Goal: Check status: Check status

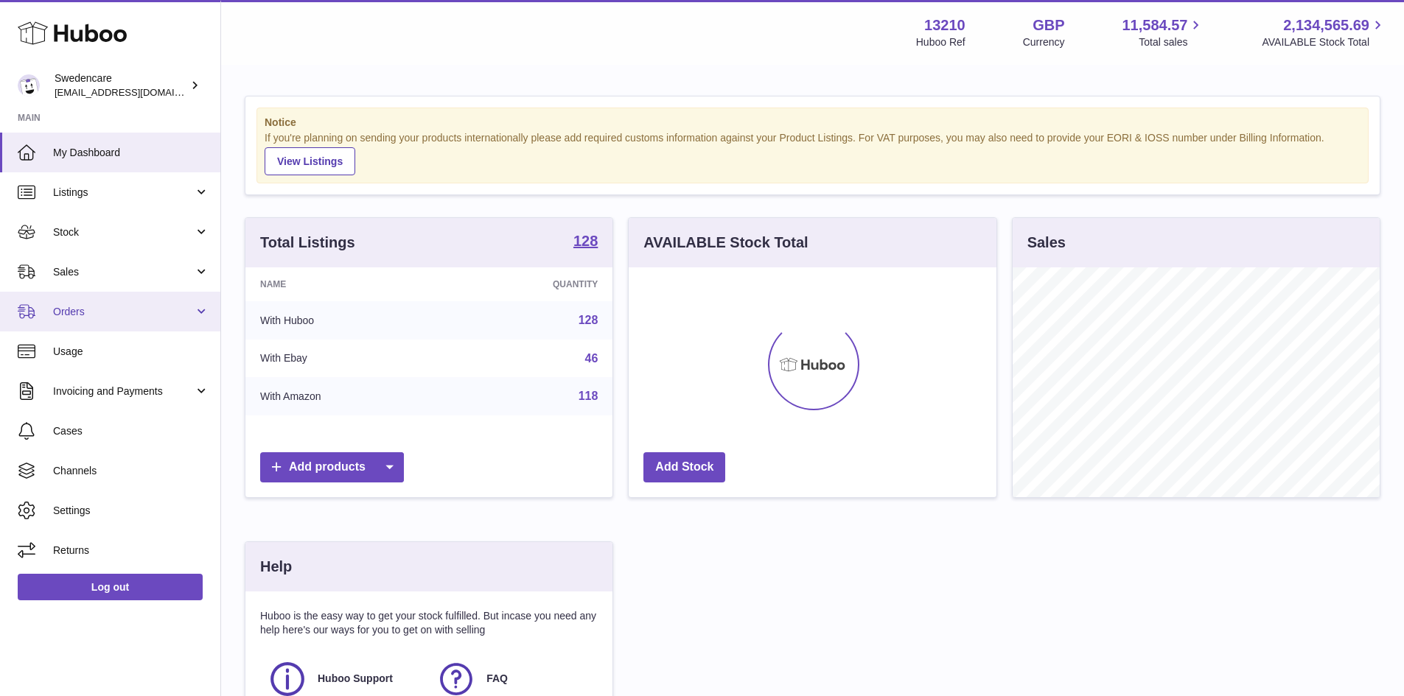
scroll to position [230, 368]
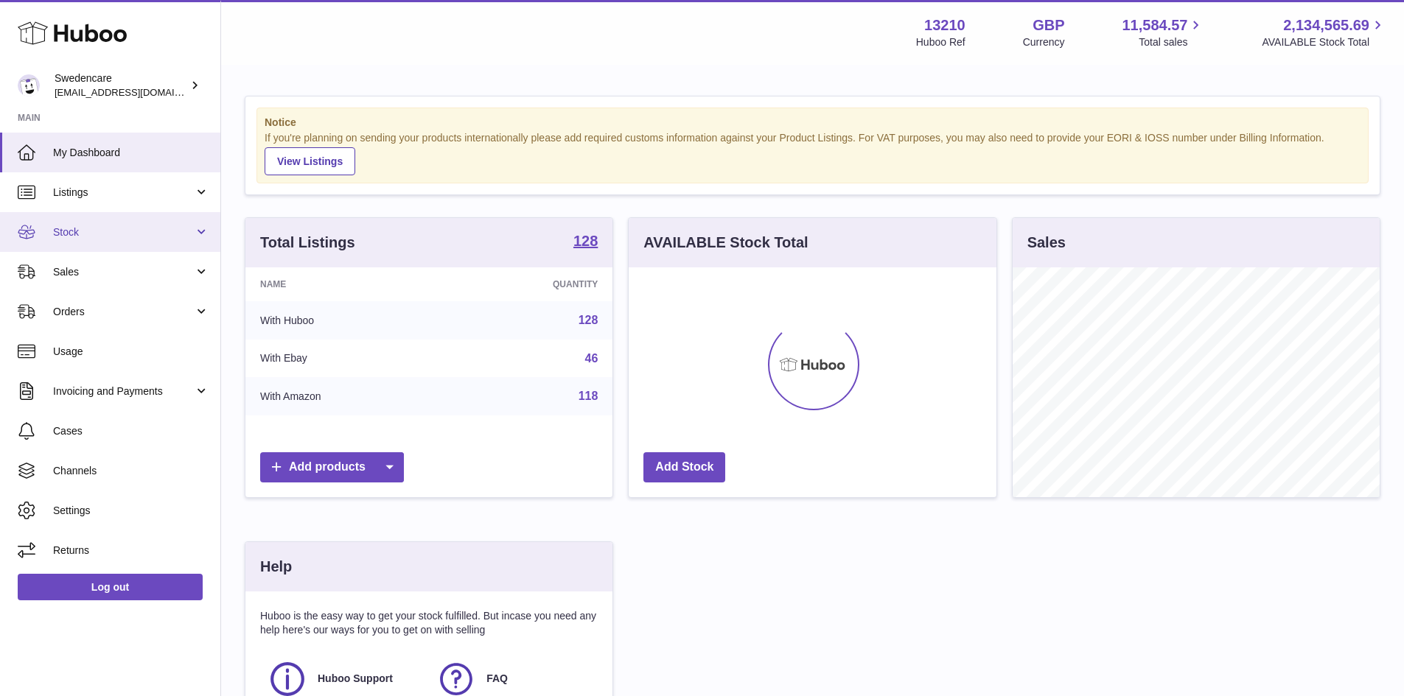
click at [152, 231] on span "Stock" at bounding box center [123, 232] width 141 height 14
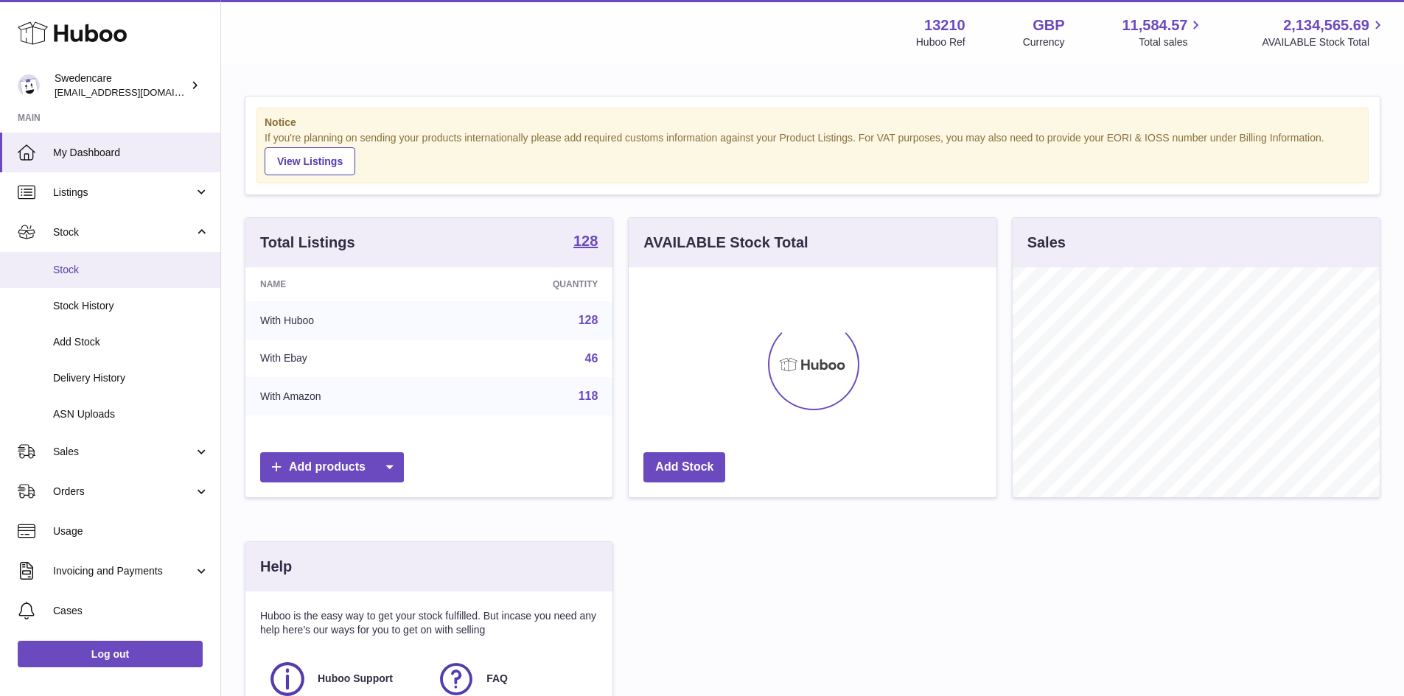
click at [140, 263] on span "Stock" at bounding box center [131, 270] width 156 height 14
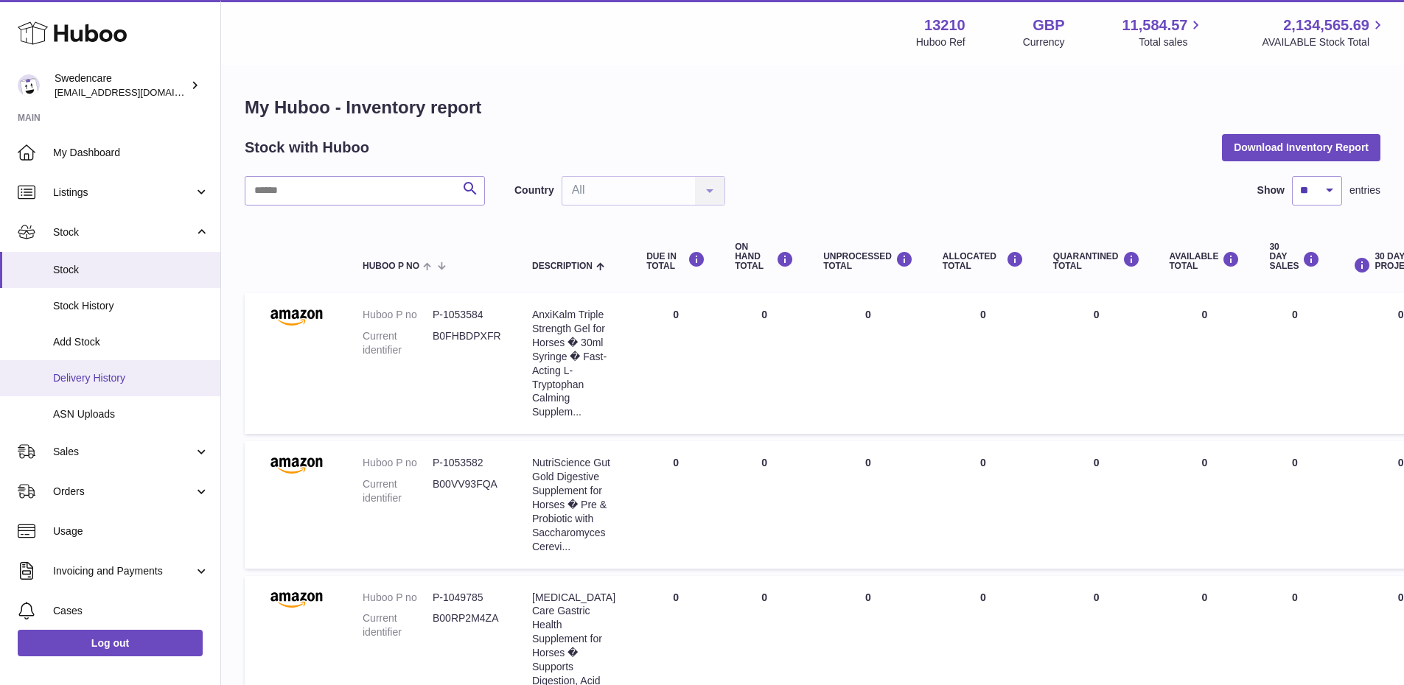
click at [161, 369] on link "Delivery History" at bounding box center [110, 378] width 220 height 36
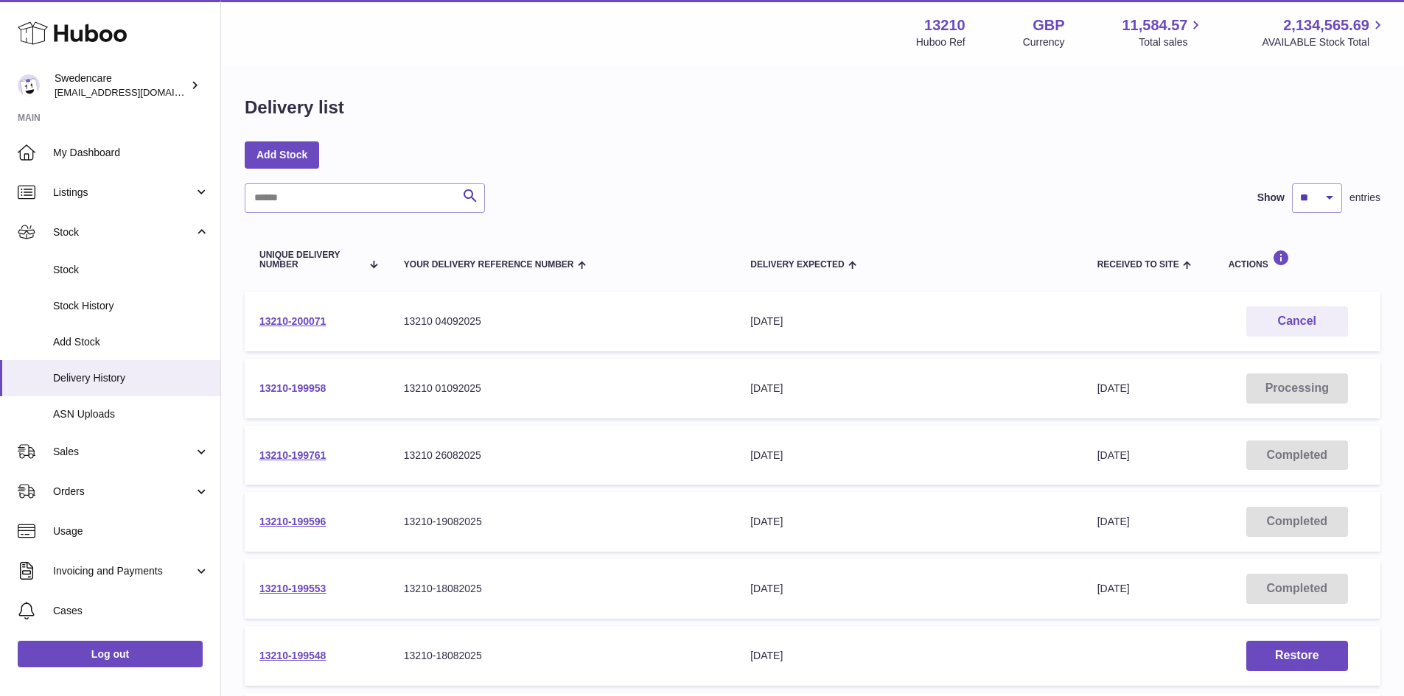
click at [288, 385] on link "13210-199958" at bounding box center [292, 388] width 66 height 12
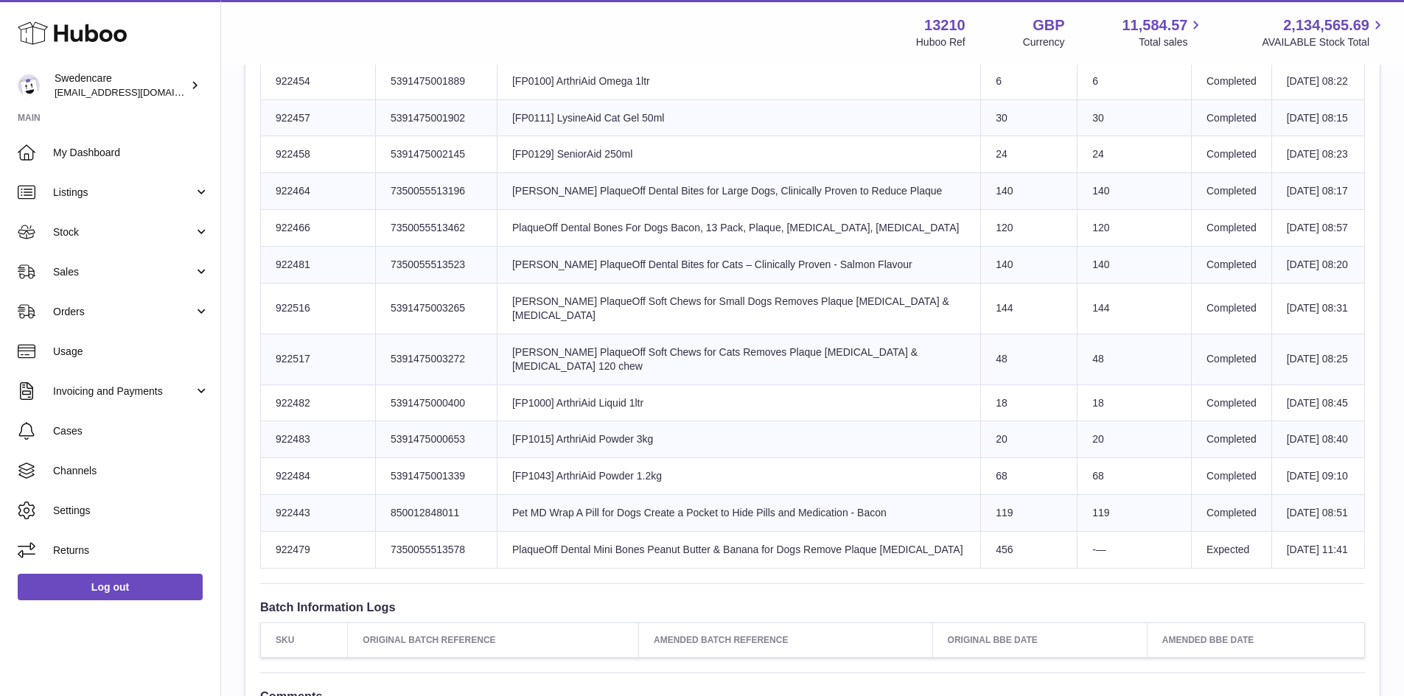
scroll to position [811, 0]
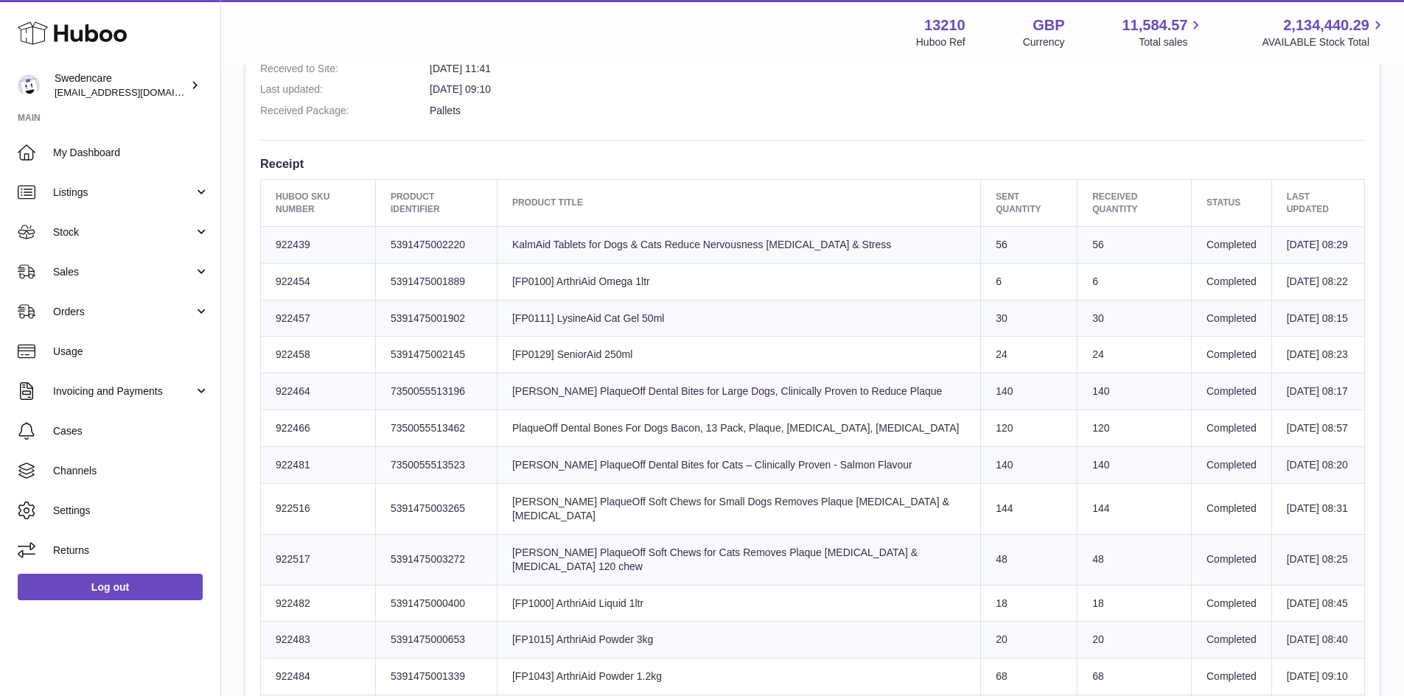
scroll to position [261, 0]
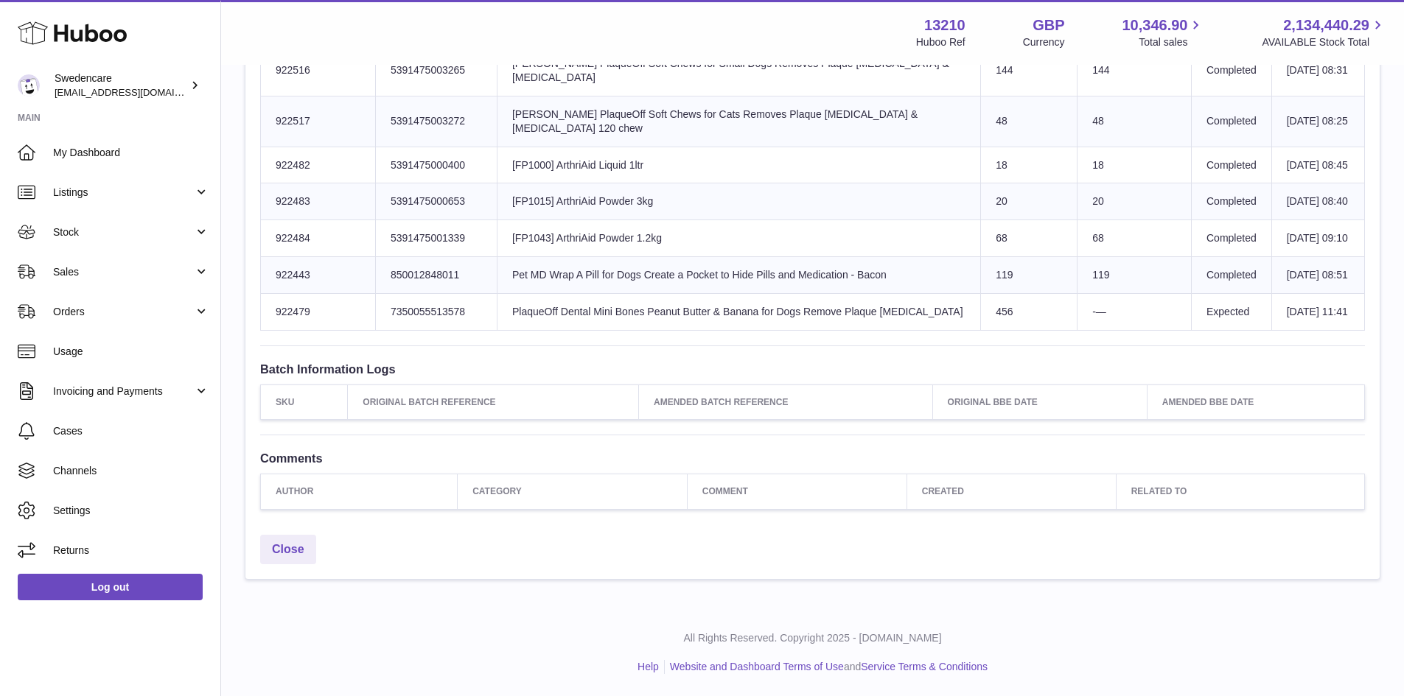
scroll to position [998, 0]
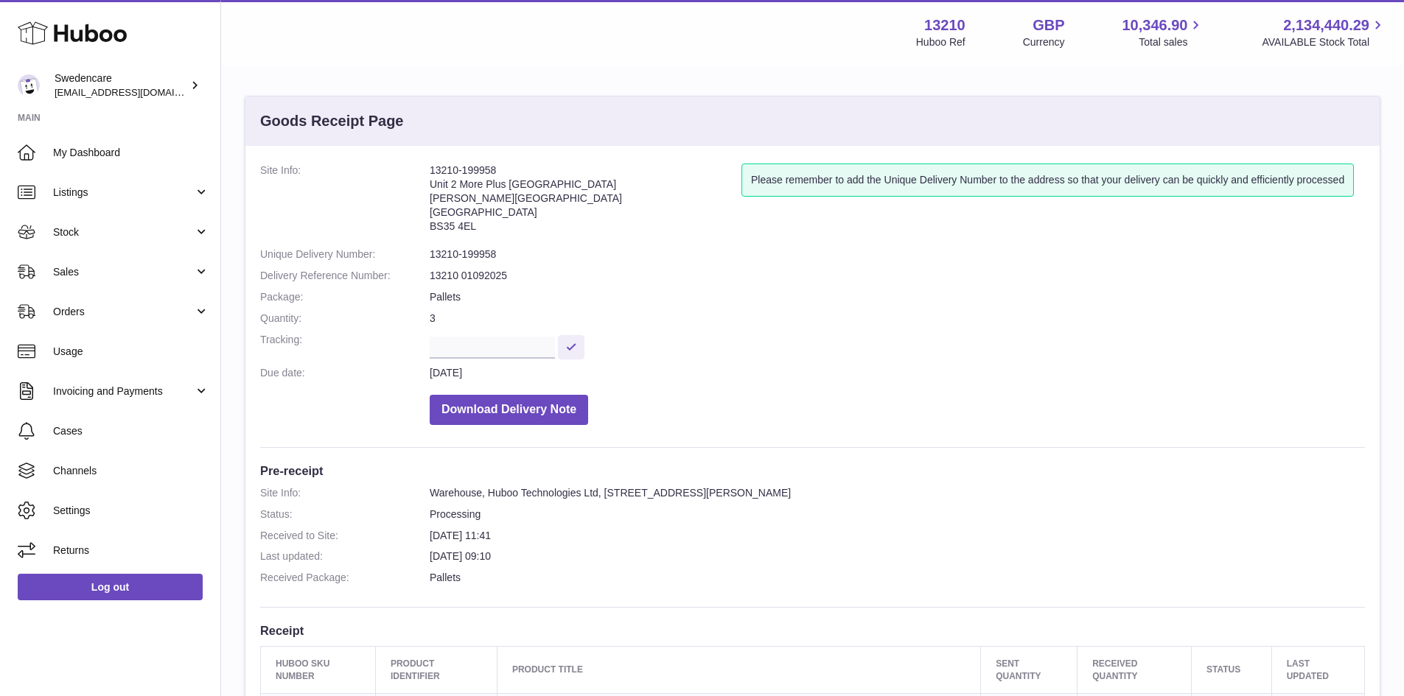
click at [786, 231] on div "Please remember to add the Unique Delivery Number to the address so that your d…" at bounding box center [1052, 202] width 623 height 77
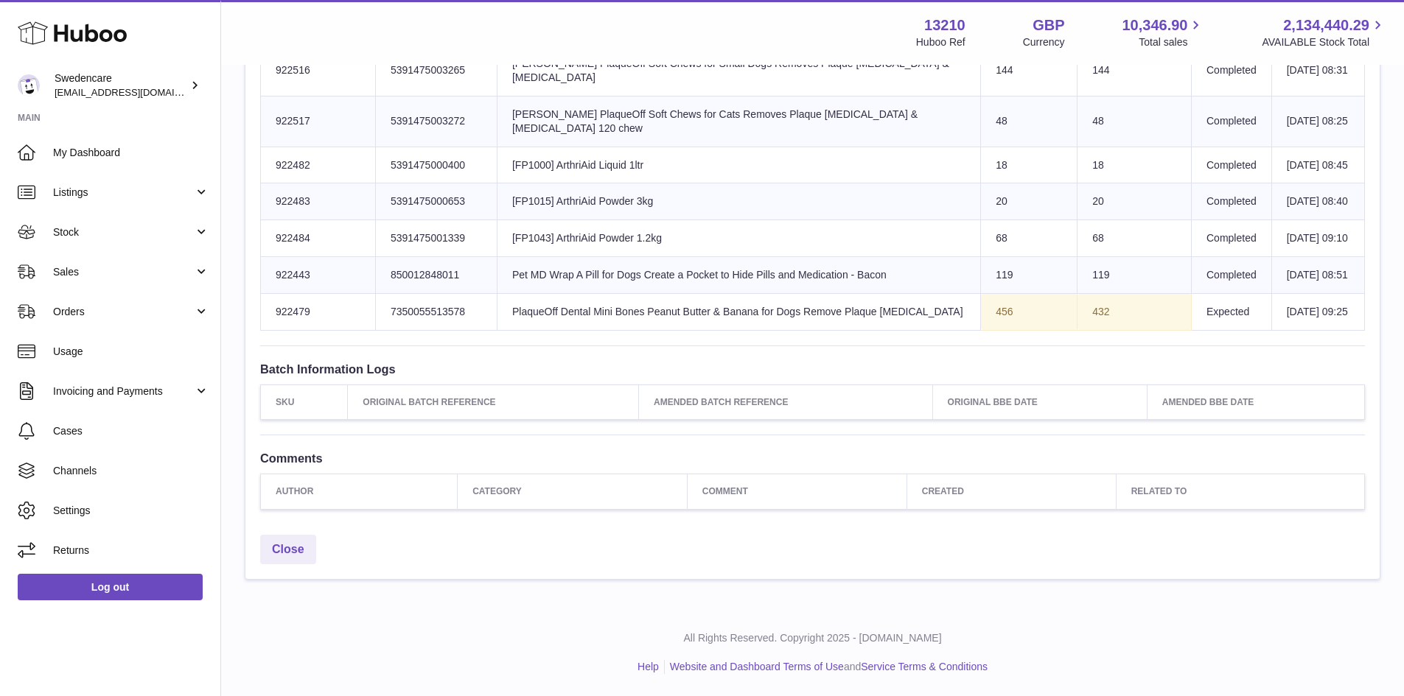
scroll to position [1071, 0]
drag, startPoint x: 1072, startPoint y: 312, endPoint x: 952, endPoint y: 307, distance: 120.2
click at [952, 307] on tr "Huboo SKU Number 922479 Client Identifier 7350055513578 Product title PlaqueOff…" at bounding box center [813, 312] width 1104 height 37
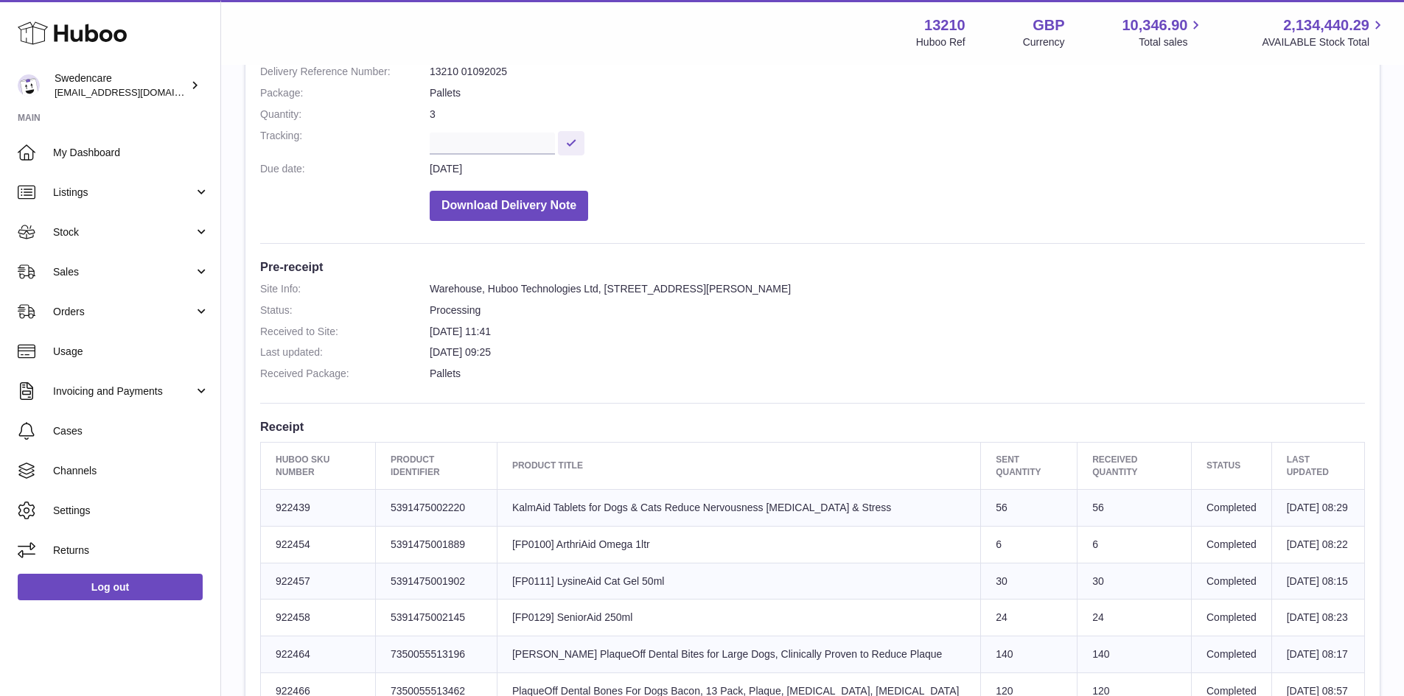
scroll to position [113, 0]
